Goal: Task Accomplishment & Management: Use online tool/utility

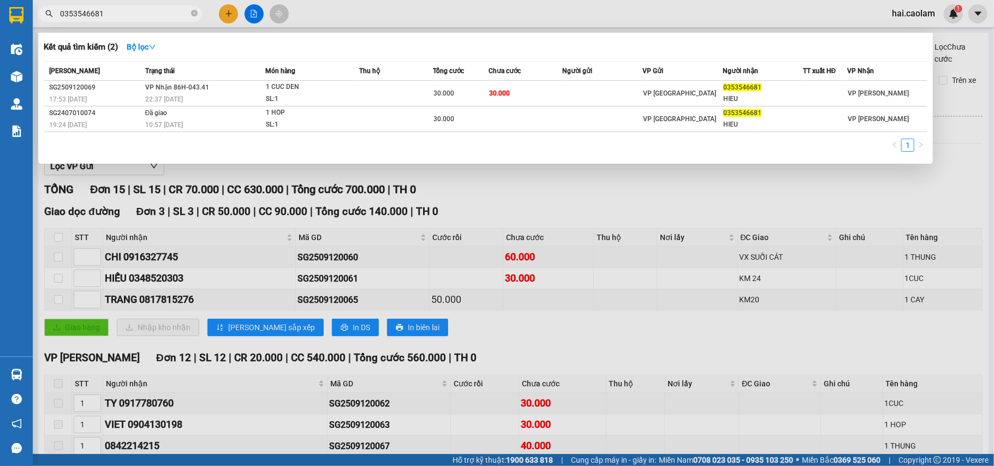
click at [542, 227] on div at bounding box center [497, 233] width 994 height 466
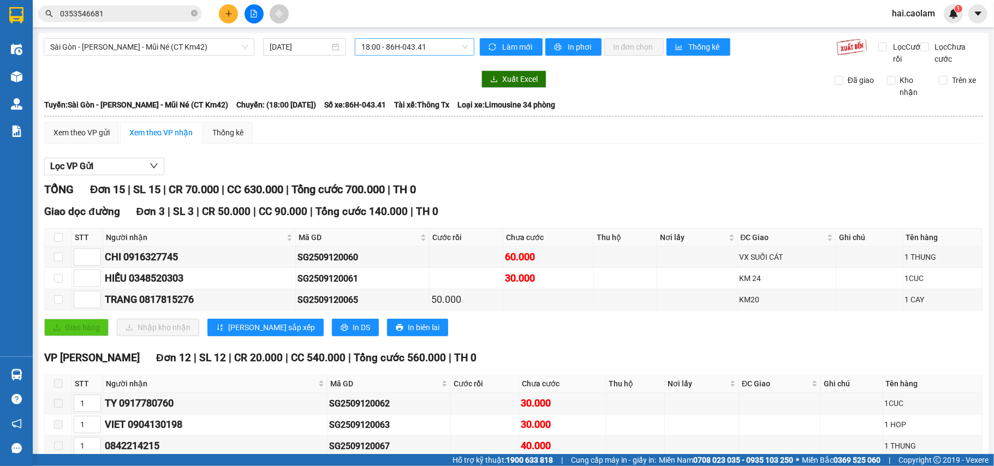
click at [417, 47] on span "18:00 - 86H-043.41" at bounding box center [414, 47] width 106 height 16
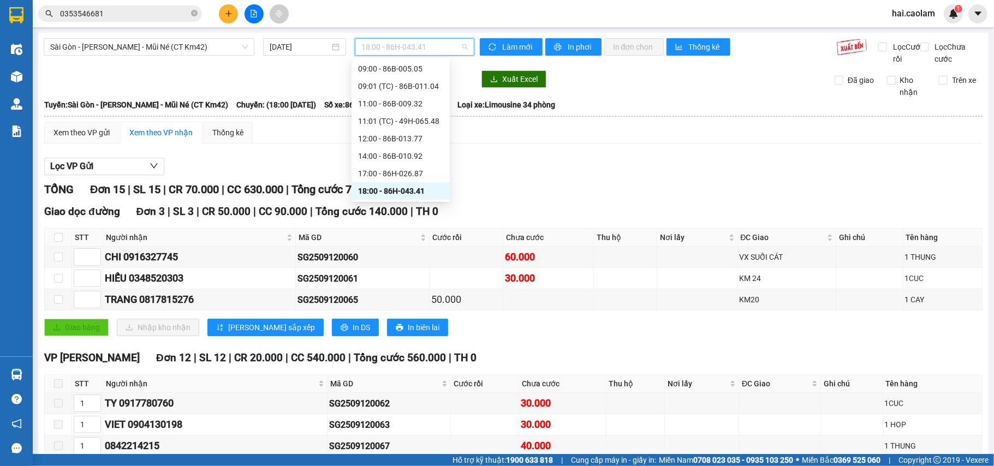
scroll to position [157, 0]
click at [412, 173] on div "20:00 - 86H-026.52" at bounding box center [400, 174] width 85 height 12
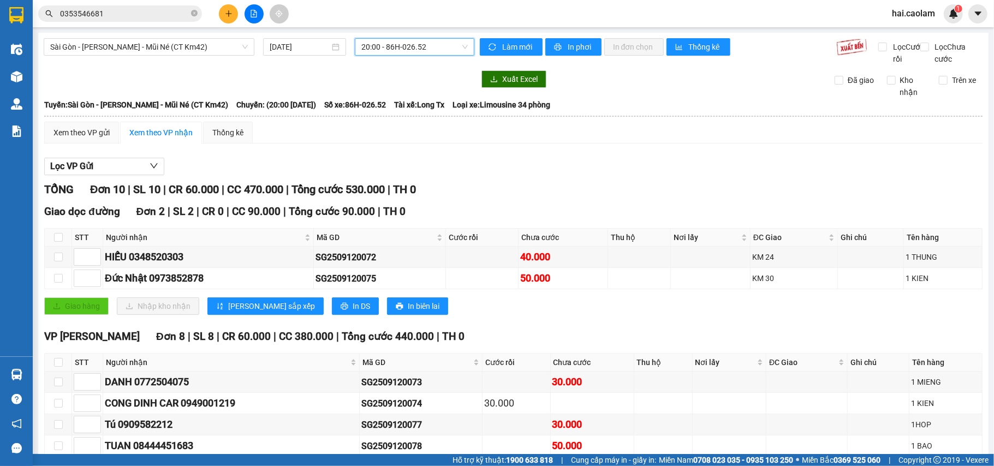
click at [413, 48] on span "20:00 - 86H-026.52" at bounding box center [414, 47] width 106 height 16
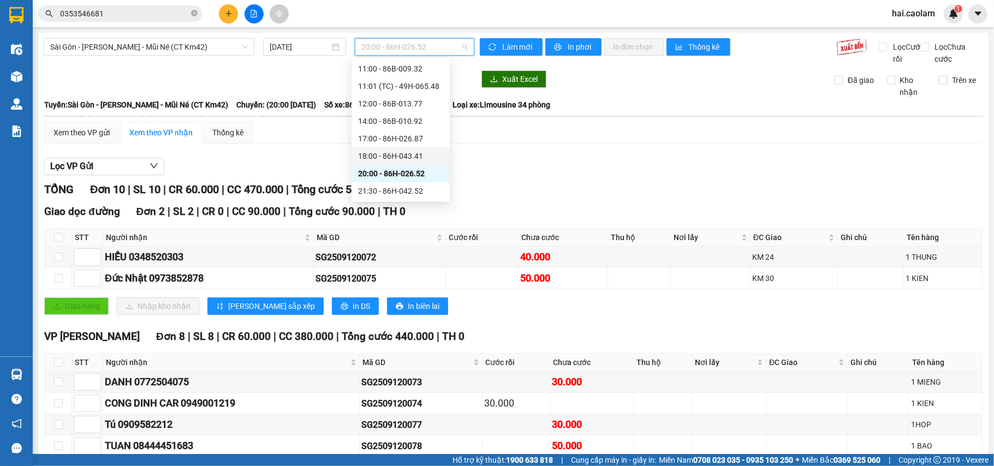
click at [417, 156] on div "18:00 - 86H-043.41" at bounding box center [400, 156] width 85 height 12
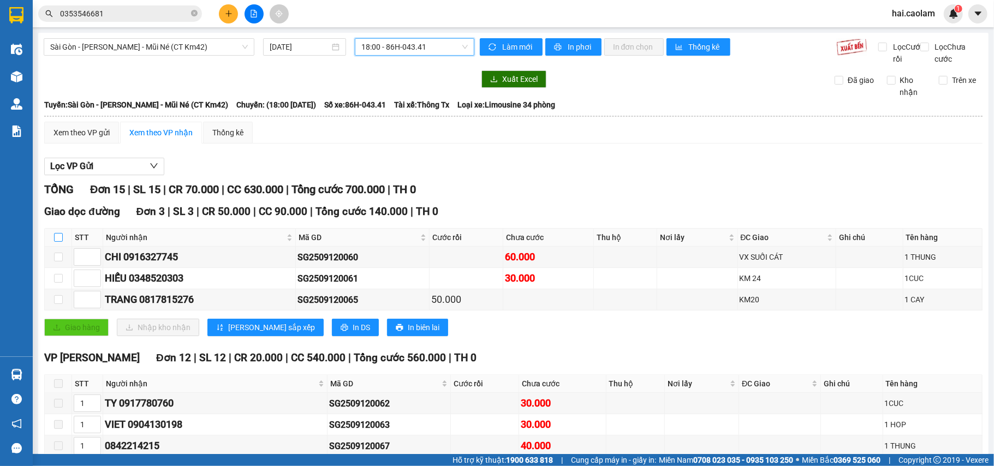
click at [60, 242] on input "checkbox" at bounding box center [58, 237] width 9 height 9
checkbox input "true"
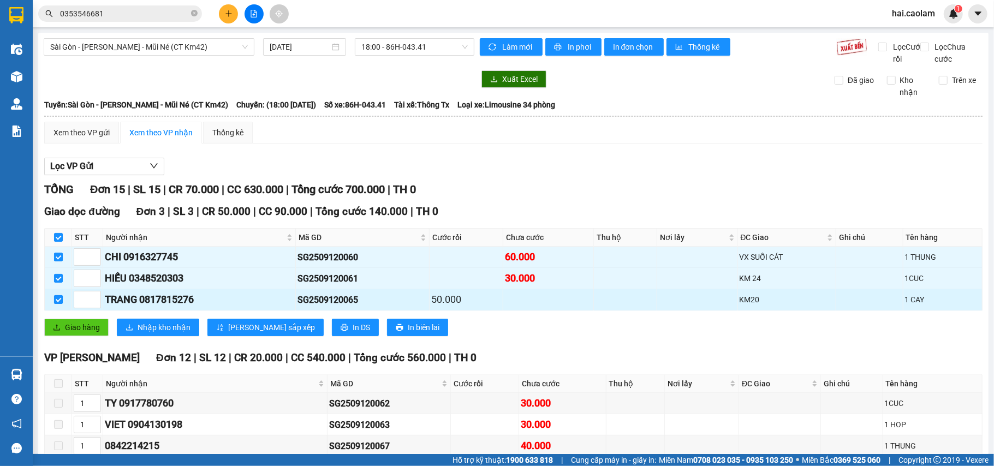
click at [60, 304] on input "checkbox" at bounding box center [58, 299] width 9 height 9
checkbox input "false"
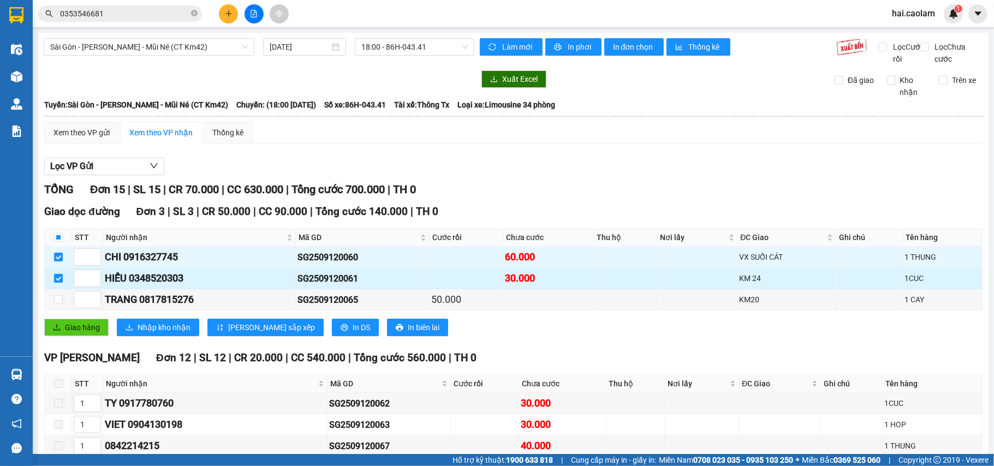
click at [58, 283] on input "checkbox" at bounding box center [58, 278] width 9 height 9
checkbox input "false"
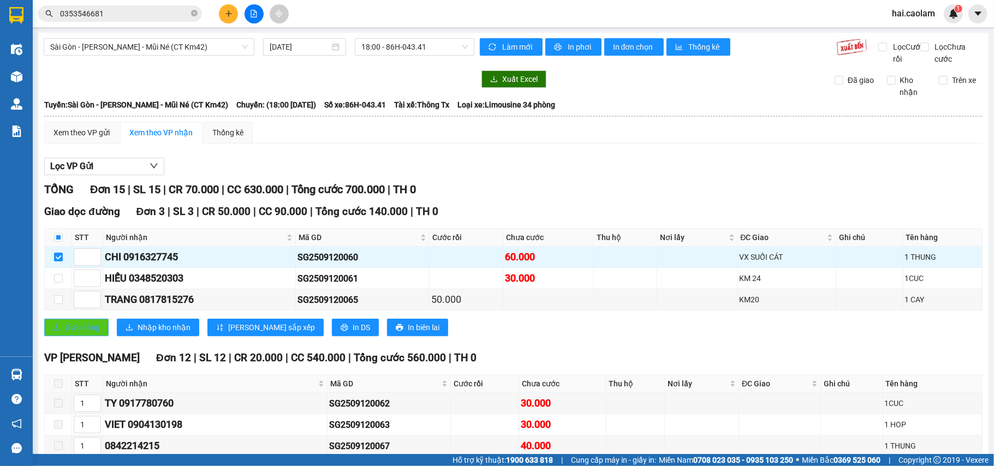
click at [79, 334] on span "Giao hàng" at bounding box center [82, 328] width 35 height 12
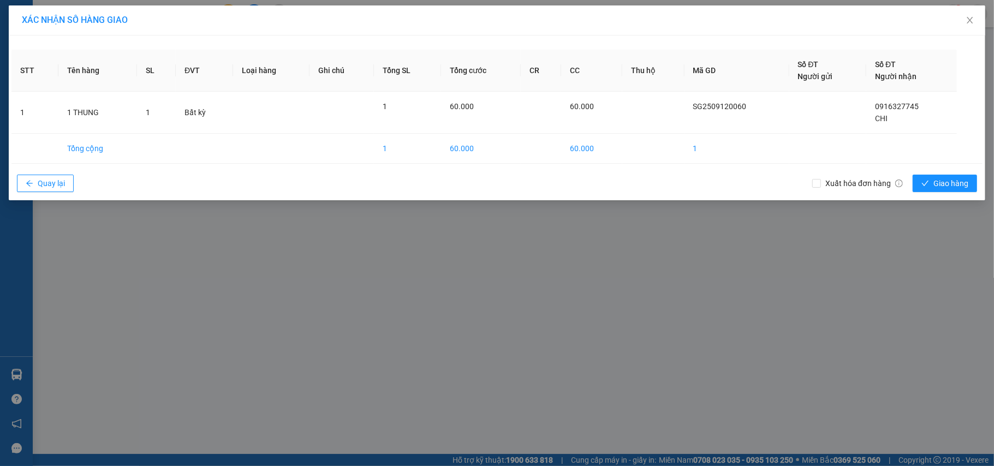
drag, startPoint x: 276, startPoint y: 398, endPoint x: 431, endPoint y: 443, distance: 161.0
drag, startPoint x: 431, startPoint y: 443, endPoint x: 930, endPoint y: 188, distance: 561.1
click at [930, 188] on button "Giao hàng" at bounding box center [945, 183] width 64 height 17
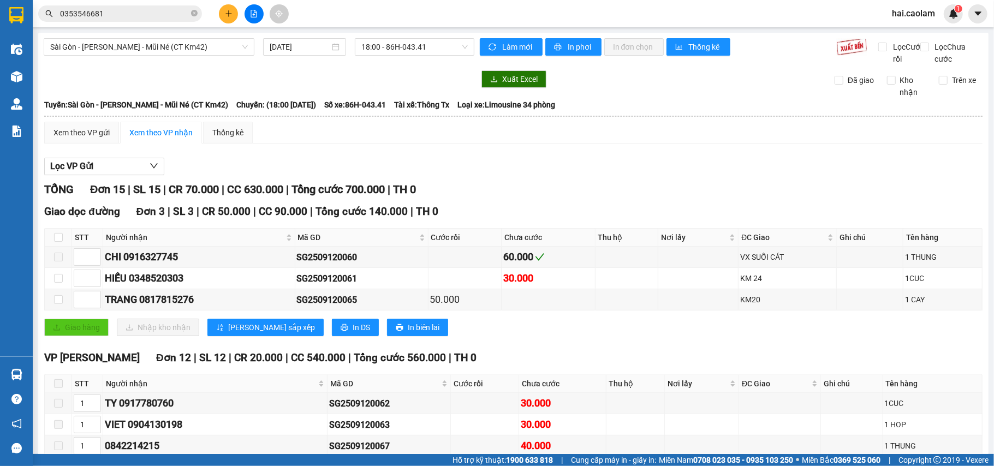
click at [147, 11] on input "0353546681" at bounding box center [124, 14] width 129 height 12
